Goal: Information Seeking & Learning: Learn about a topic

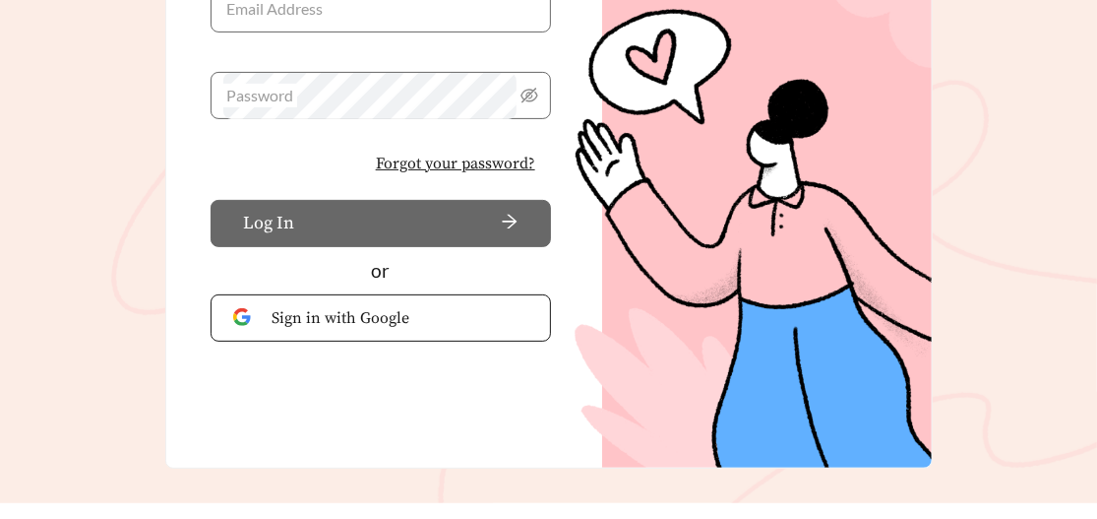
scroll to position [294, 0]
type input "**********"
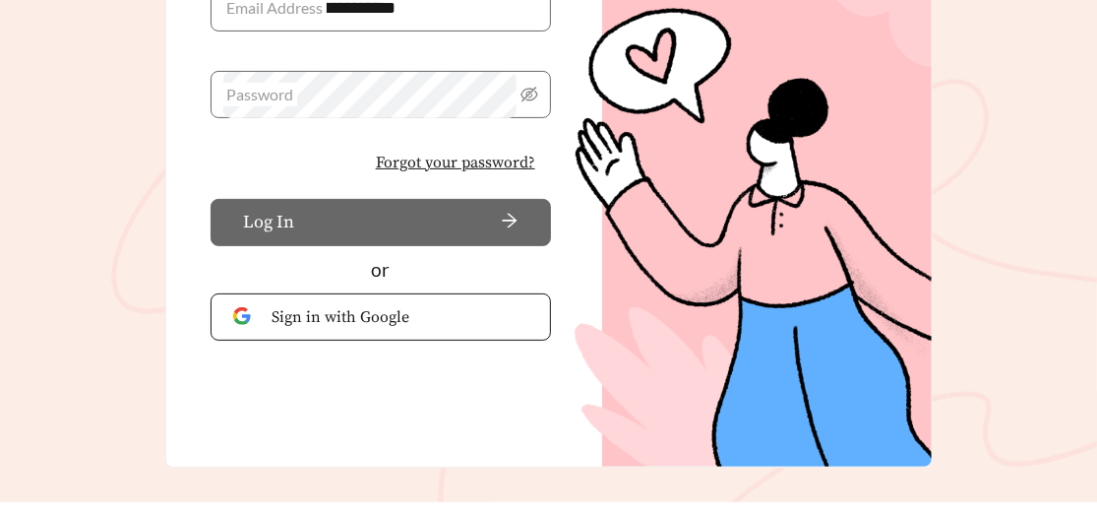
click at [335, 220] on button "Log In" at bounding box center [381, 222] width 340 height 47
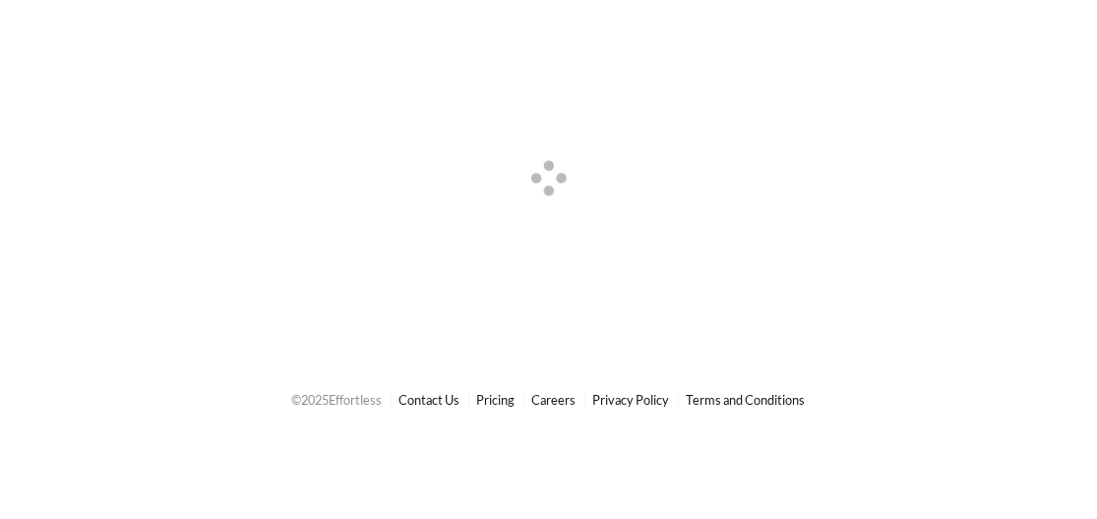
scroll to position [0, 0]
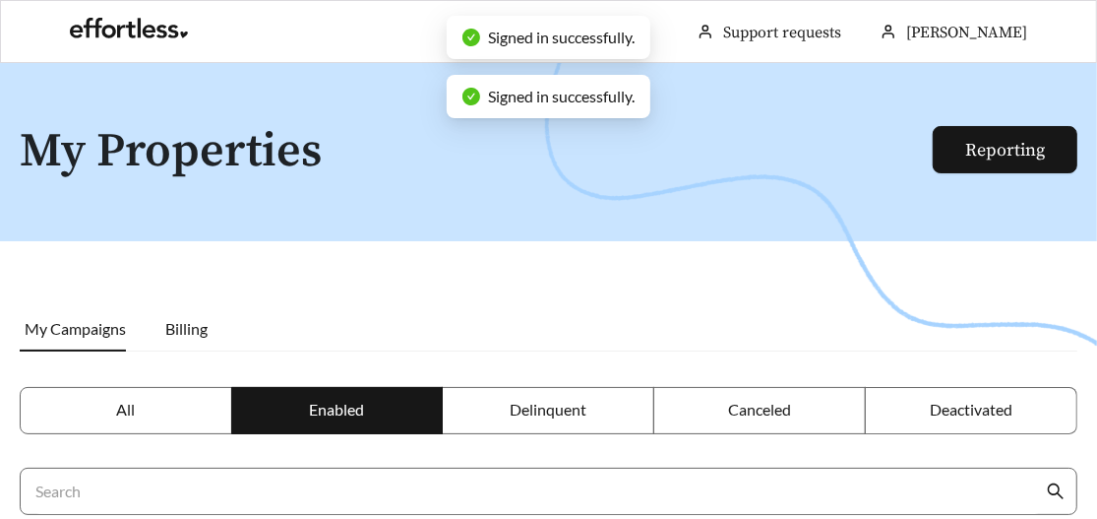
click at [116, 406] on span "All" at bounding box center [125, 408] width 19 height 19
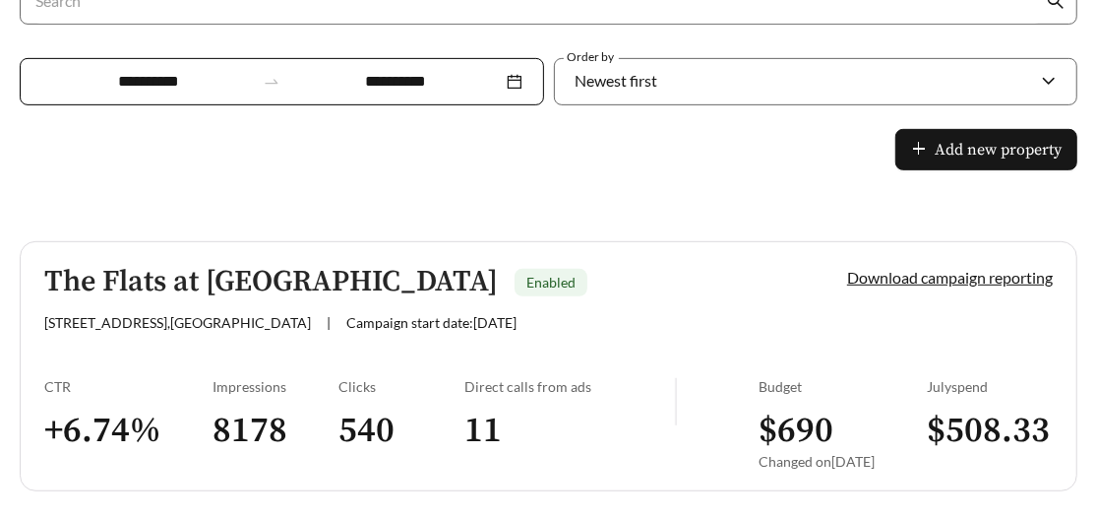
scroll to position [490, 0]
click at [231, 275] on h5 "The Flats at [GEOGRAPHIC_DATA]" at bounding box center [271, 282] width 454 height 32
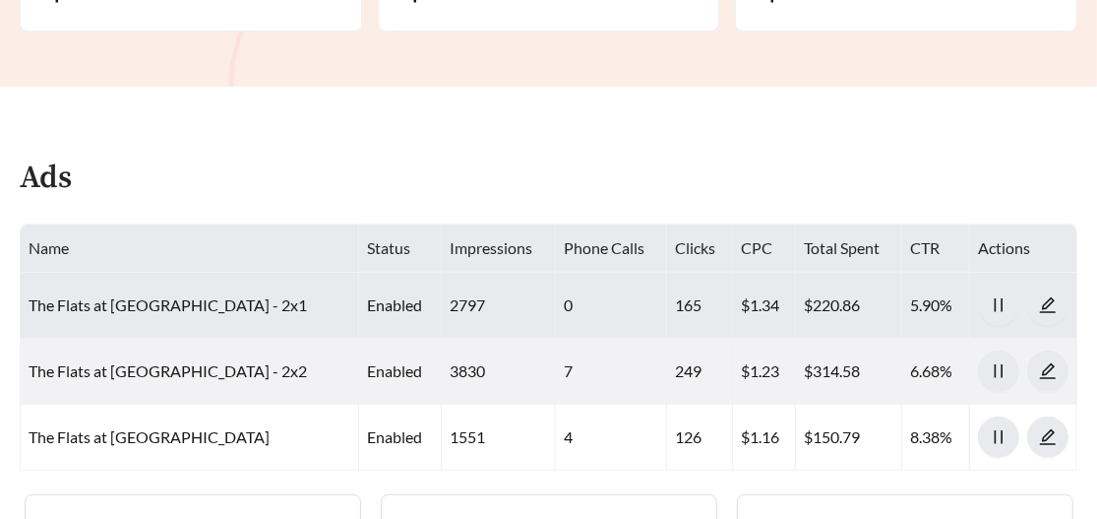
scroll to position [675, 0]
click at [143, 298] on link "The Flats at [GEOGRAPHIC_DATA] - 2x1" at bounding box center [168, 303] width 278 height 19
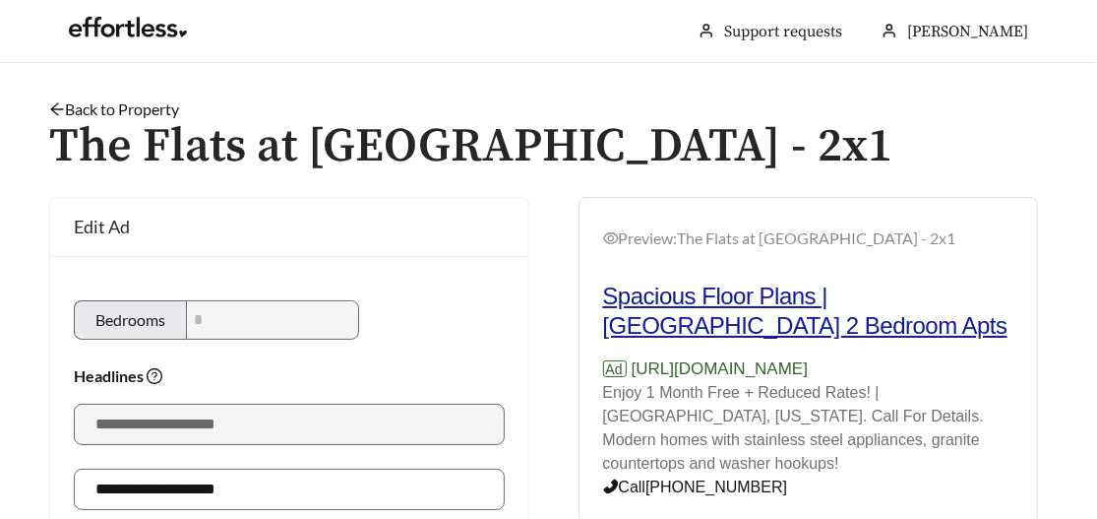
click at [724, 298] on h2 "Spacious Floor Plans | [GEOGRAPHIC_DATA] 2 Bedroom Apts" at bounding box center [808, 310] width 411 height 59
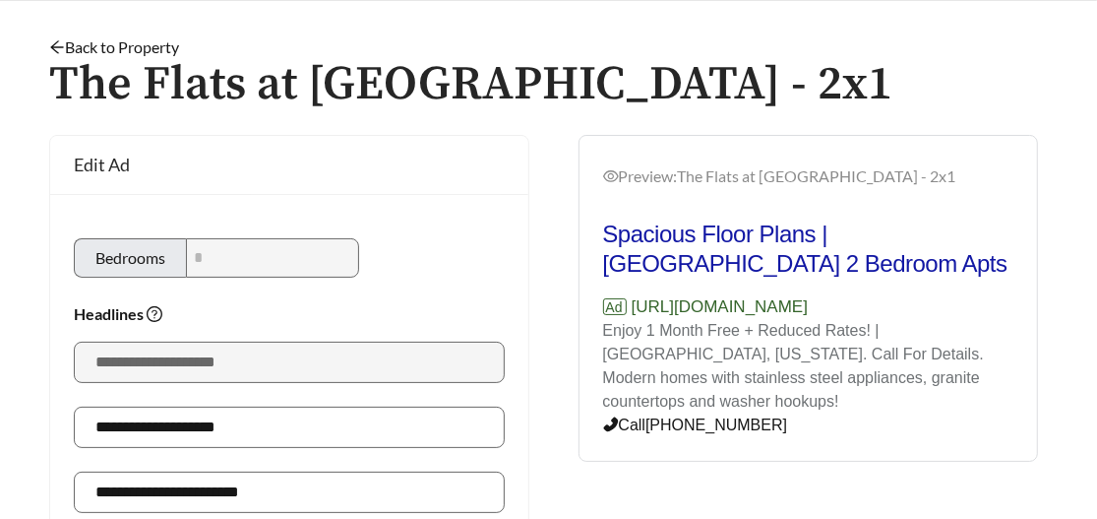
scroll to position [61, 0]
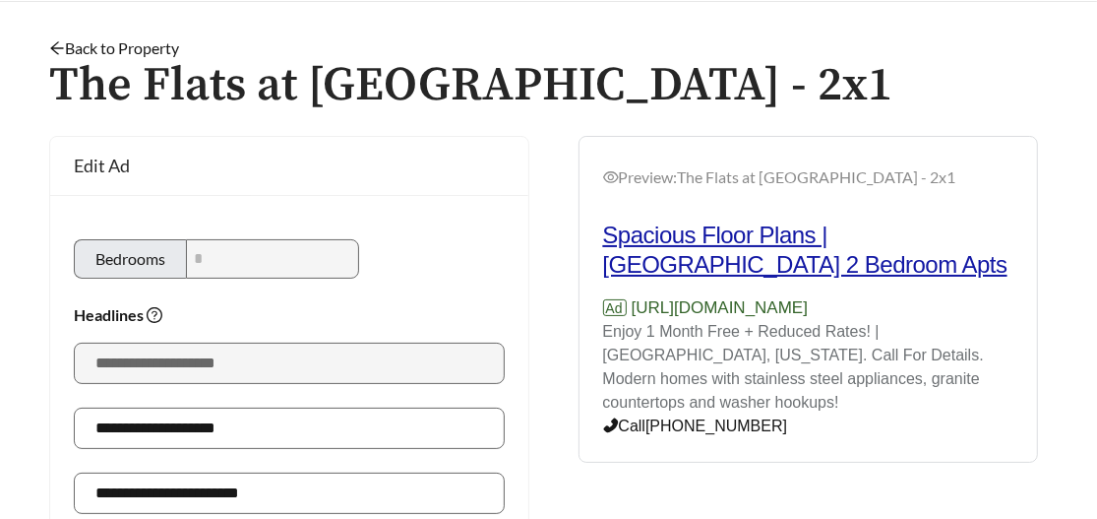
click at [728, 234] on h2 "Spacious Floor Plans | [GEOGRAPHIC_DATA] 2 Bedroom Apts" at bounding box center [808, 249] width 411 height 59
click at [723, 243] on h2 "Spacious Floor Plans | [GEOGRAPHIC_DATA] 2 Bedroom Apts" at bounding box center [808, 249] width 411 height 59
click at [723, 242] on h2 "Spacious Floor Plans | [GEOGRAPHIC_DATA] 2 Bedroom Apts" at bounding box center [808, 249] width 411 height 59
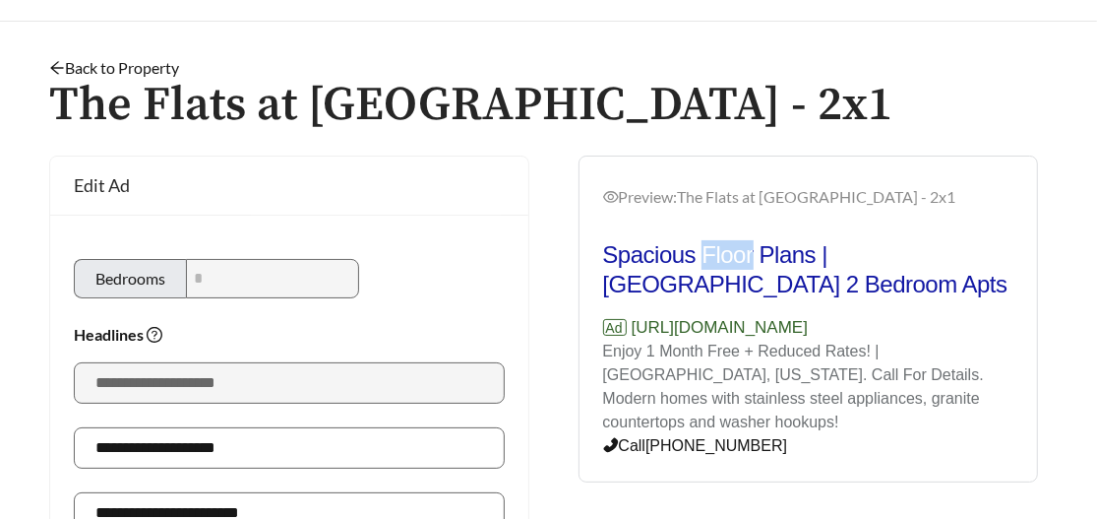
scroll to position [0, 0]
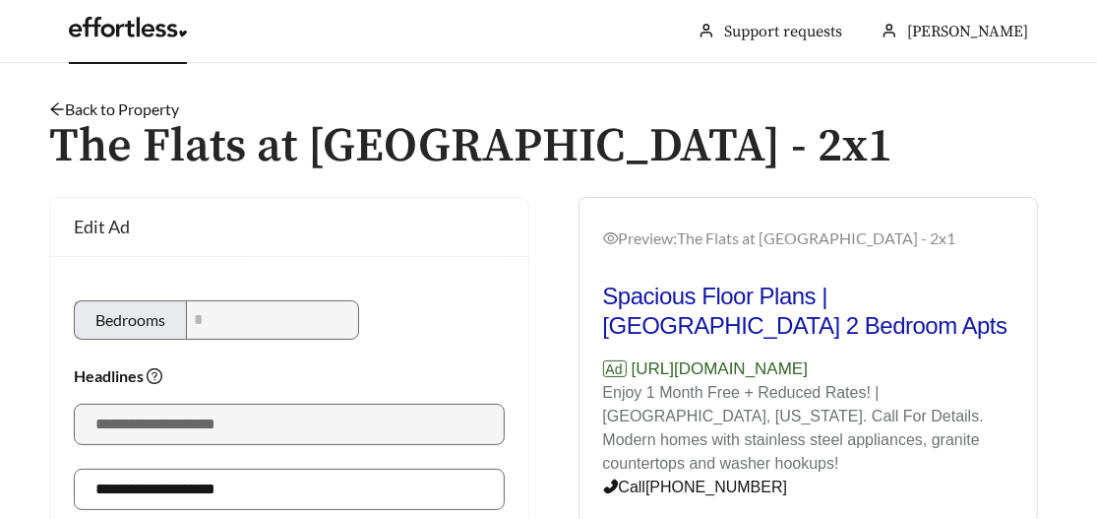
scroll to position [675, 0]
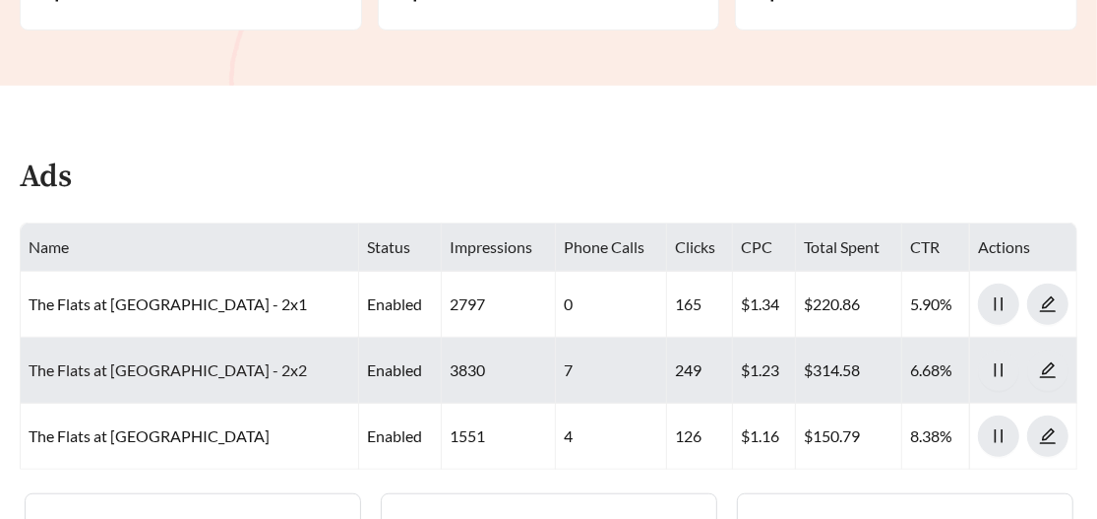
click at [122, 360] on link "The Flats at [GEOGRAPHIC_DATA] - 2x2" at bounding box center [168, 369] width 278 height 19
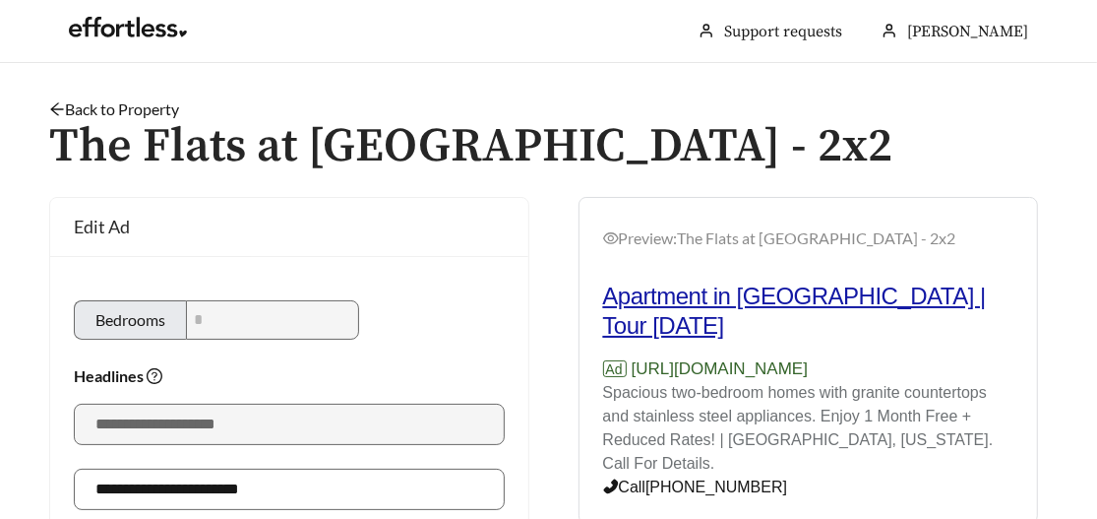
click at [747, 297] on h2 "Apartment in [GEOGRAPHIC_DATA] | Tour [DATE]" at bounding box center [808, 310] width 411 height 59
click at [772, 301] on h2 "Apartment in [GEOGRAPHIC_DATA] | Tour [DATE]" at bounding box center [808, 310] width 411 height 59
click at [91, 104] on link "Back to Property" at bounding box center [114, 108] width 130 height 19
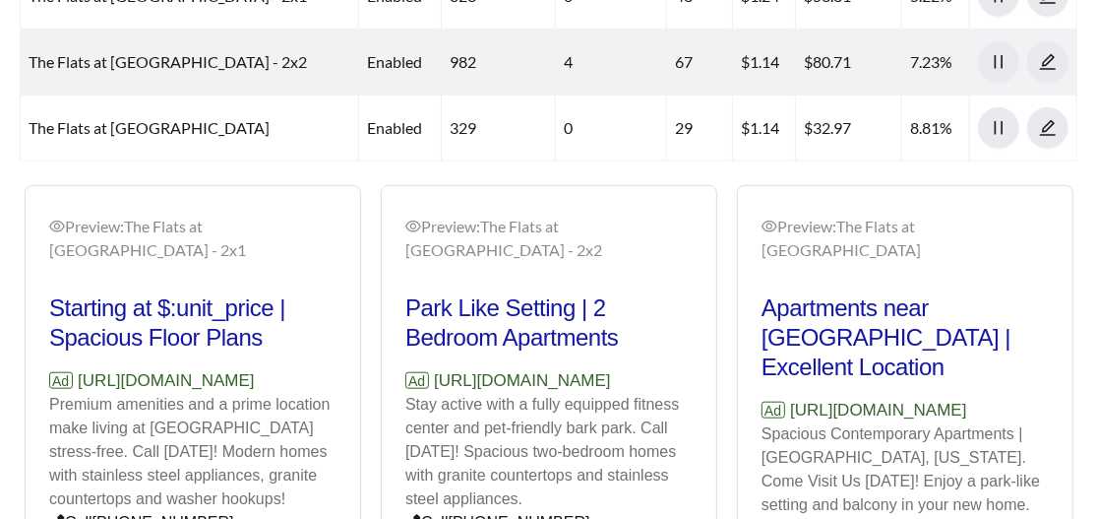
scroll to position [984, 0]
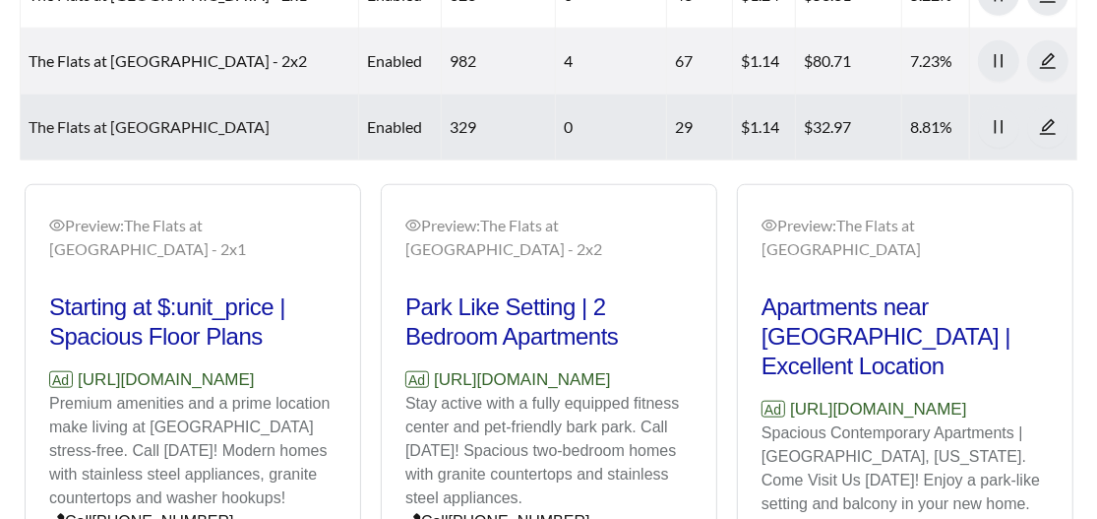
click at [217, 117] on link "The Flats at [GEOGRAPHIC_DATA]" at bounding box center [149, 126] width 241 height 19
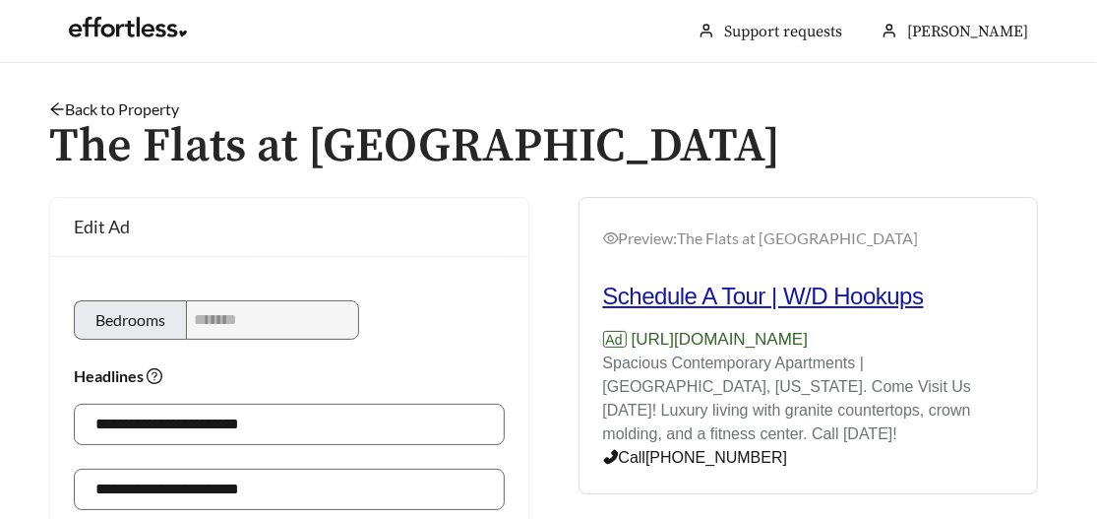
click at [643, 302] on h2 "Schedule A Tour | W/D Hookups" at bounding box center [808, 296] width 411 height 30
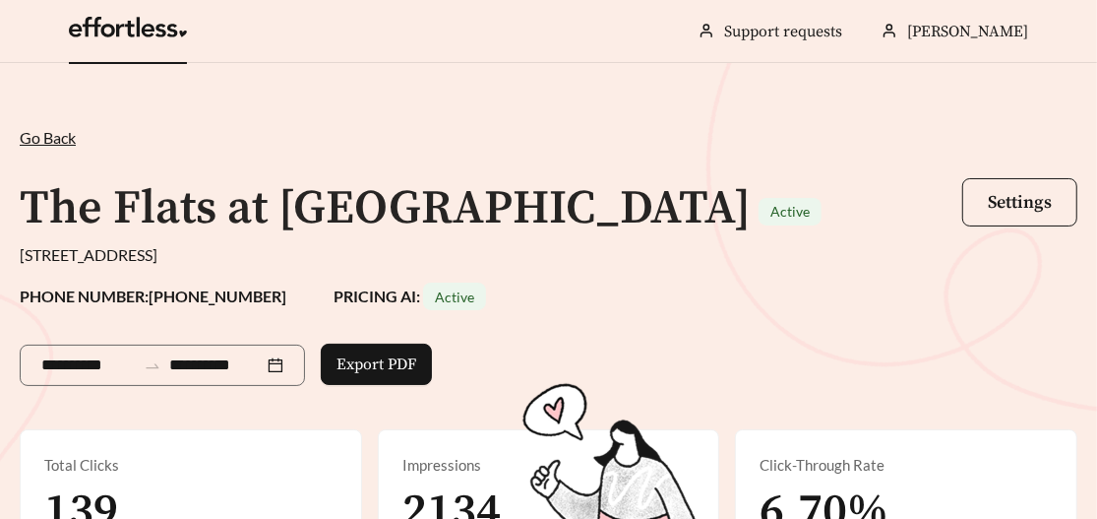
scroll to position [984, 0]
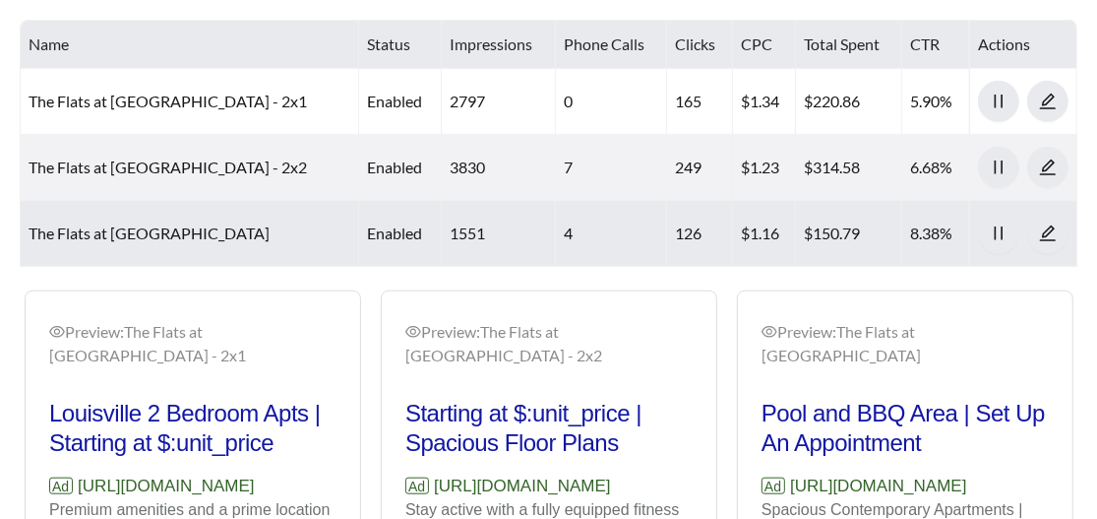
scroll to position [880, 0]
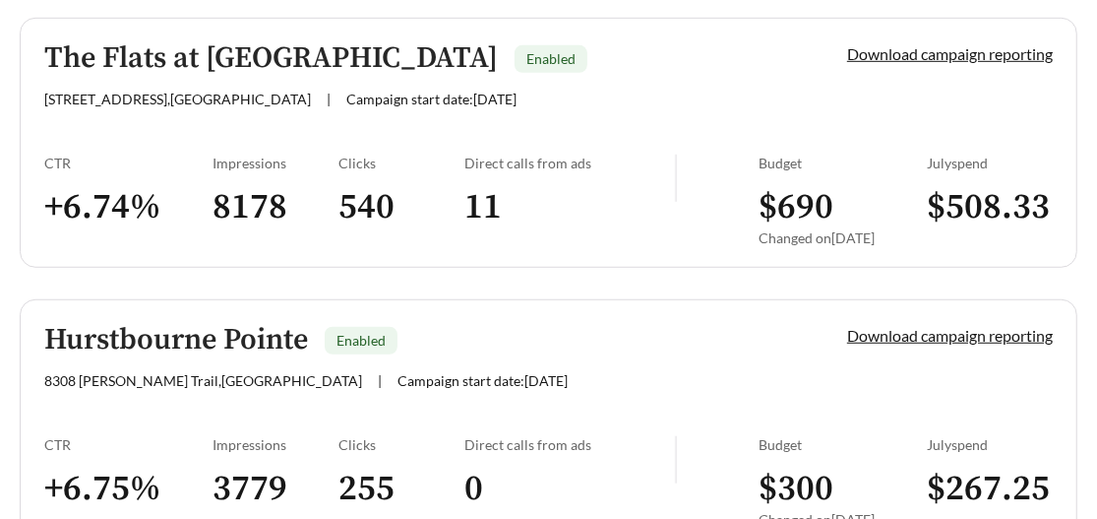
scroll to position [714, 0]
